Goal: Information Seeking & Learning: Understand process/instructions

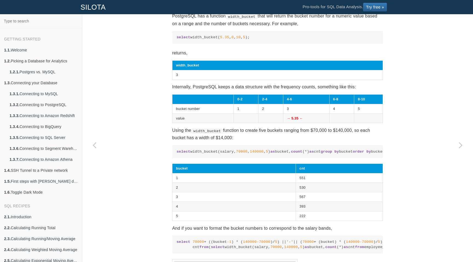
scroll to position [320, 0]
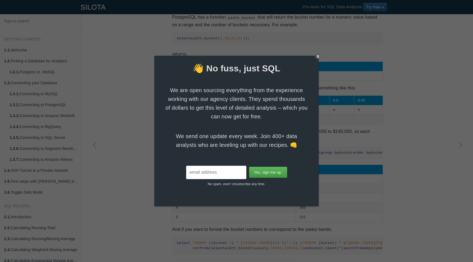
click at [320, 54] on div at bounding box center [236, 131] width 473 height 262
click at [319, 54] on div "X" at bounding box center [317, 56] width 5 height 5
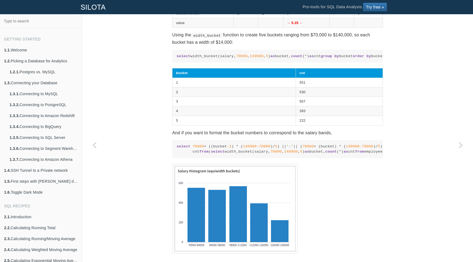
scroll to position [419, 0]
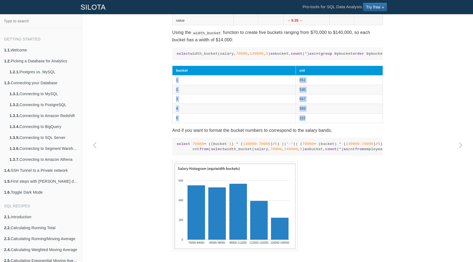
drag, startPoint x: 174, startPoint y: 120, endPoint x: 308, endPoint y: 159, distance: 139.3
click at [308, 123] on tbody "1 551 2 530 3 567 4 393 5 222" at bounding box center [277, 99] width 210 height 48
click at [316, 123] on td "222" at bounding box center [339, 118] width 87 height 10
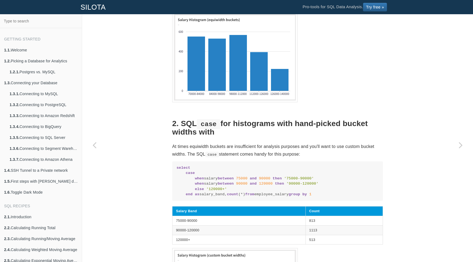
scroll to position [0, 14]
drag, startPoint x: 193, startPoint y: 34, endPoint x: 381, endPoint y: 34, distance: 188.3
copy code "70000 + ((bucket -1 ) * ( 140000 -70000 )/ 5 ) || '-' || ( 70000 + (bucket) * (…"
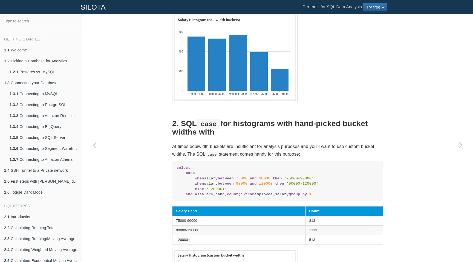
drag, startPoint x: 202, startPoint y: 39, endPoint x: 294, endPoint y: 52, distance: 92.9
drag, startPoint x: 232, startPoint y: 67, endPoint x: 195, endPoint y: 44, distance: 43.2
